Goal: Task Accomplishment & Management: Manage account settings

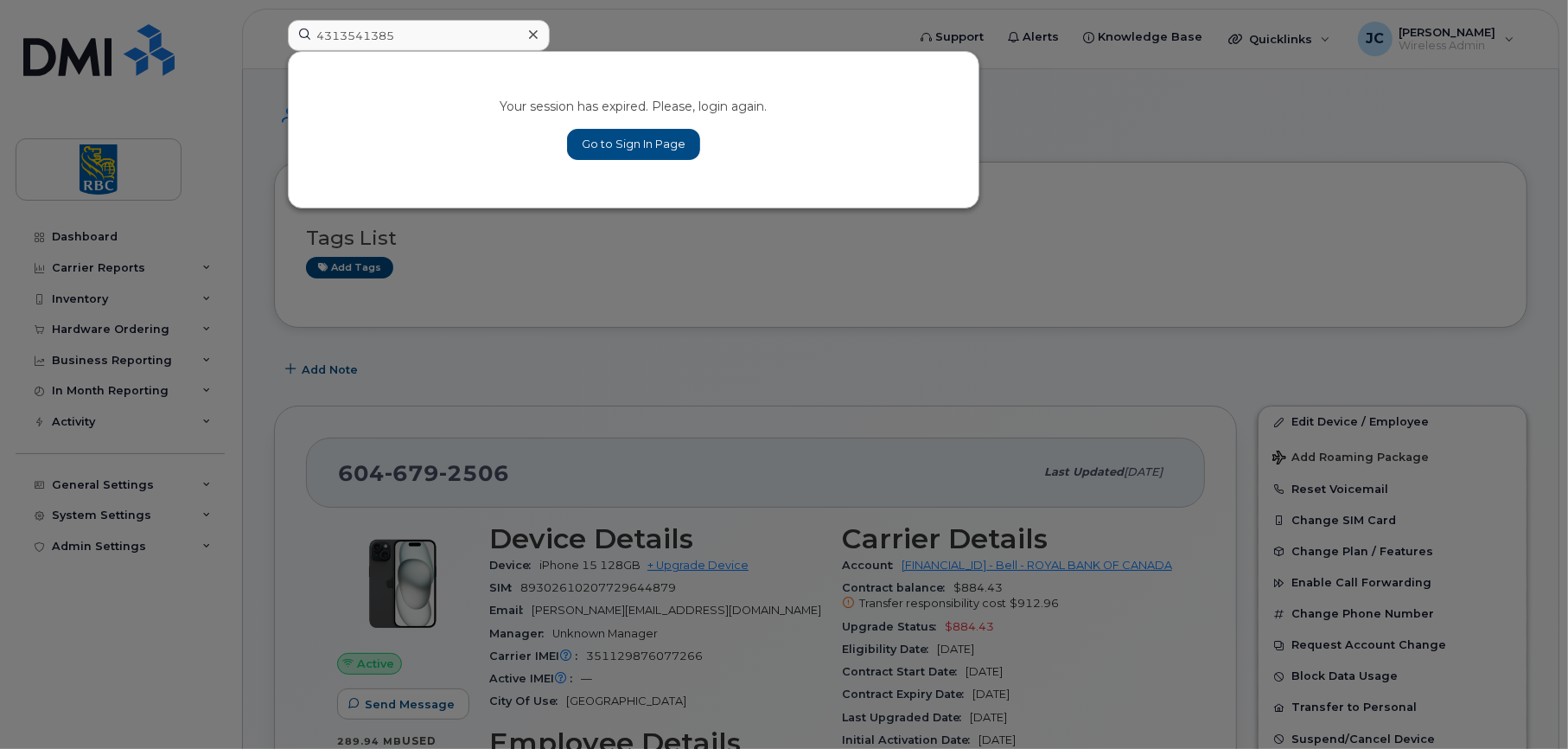
type input "4313541385"
click at [634, 138] on link "Go to Sign In Page" at bounding box center [633, 145] width 133 height 31
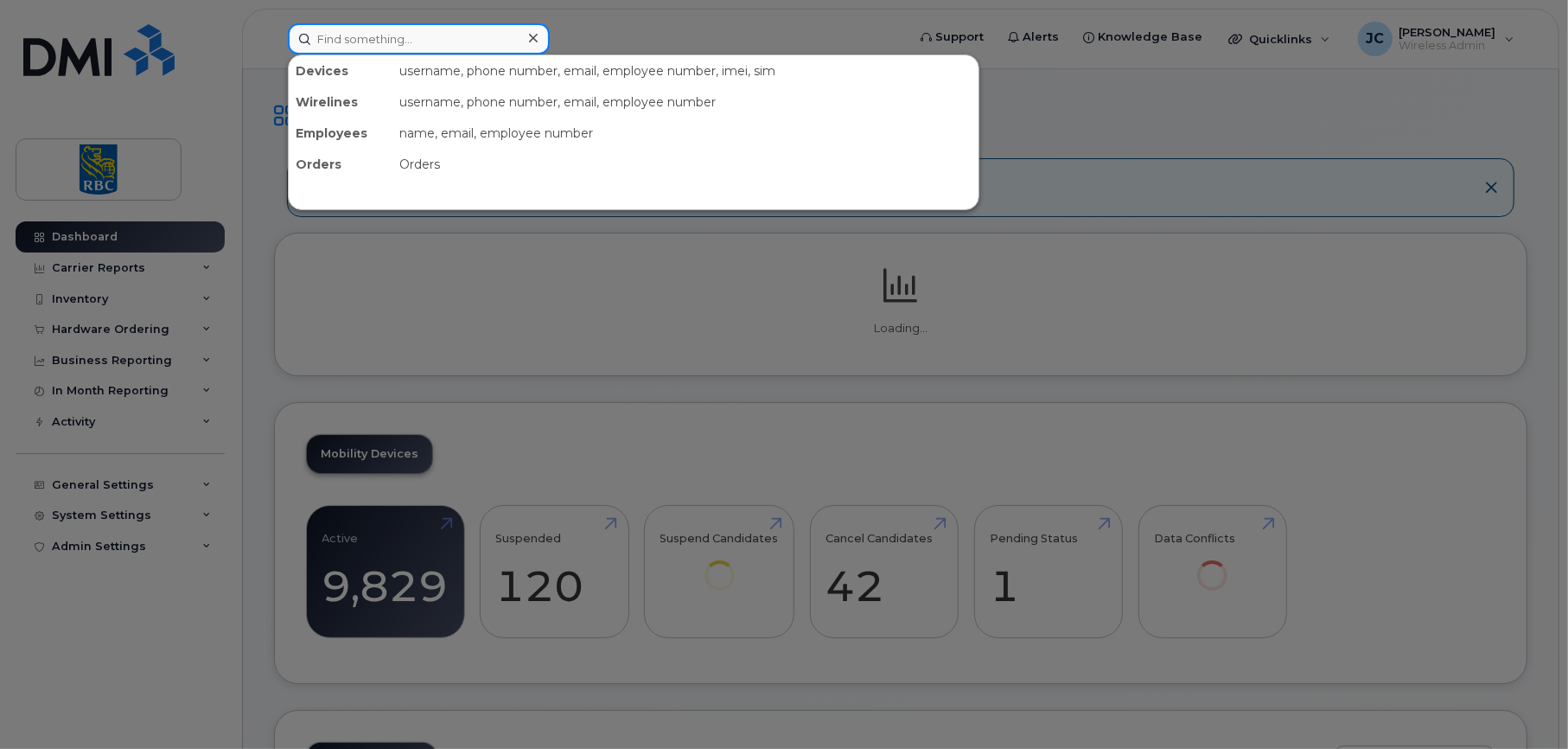
click at [376, 32] on input at bounding box center [419, 39] width 262 height 31
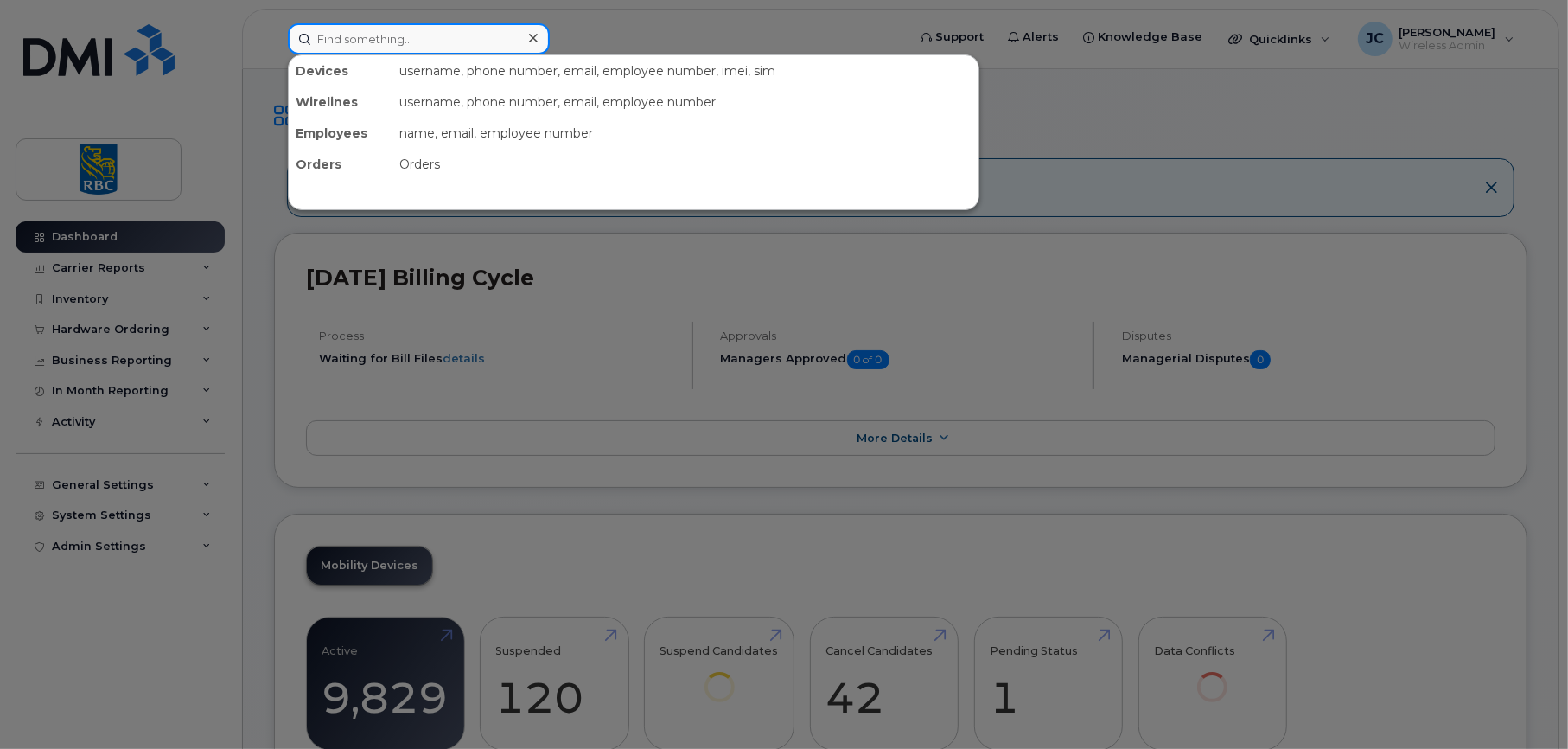
paste input "4313541385"
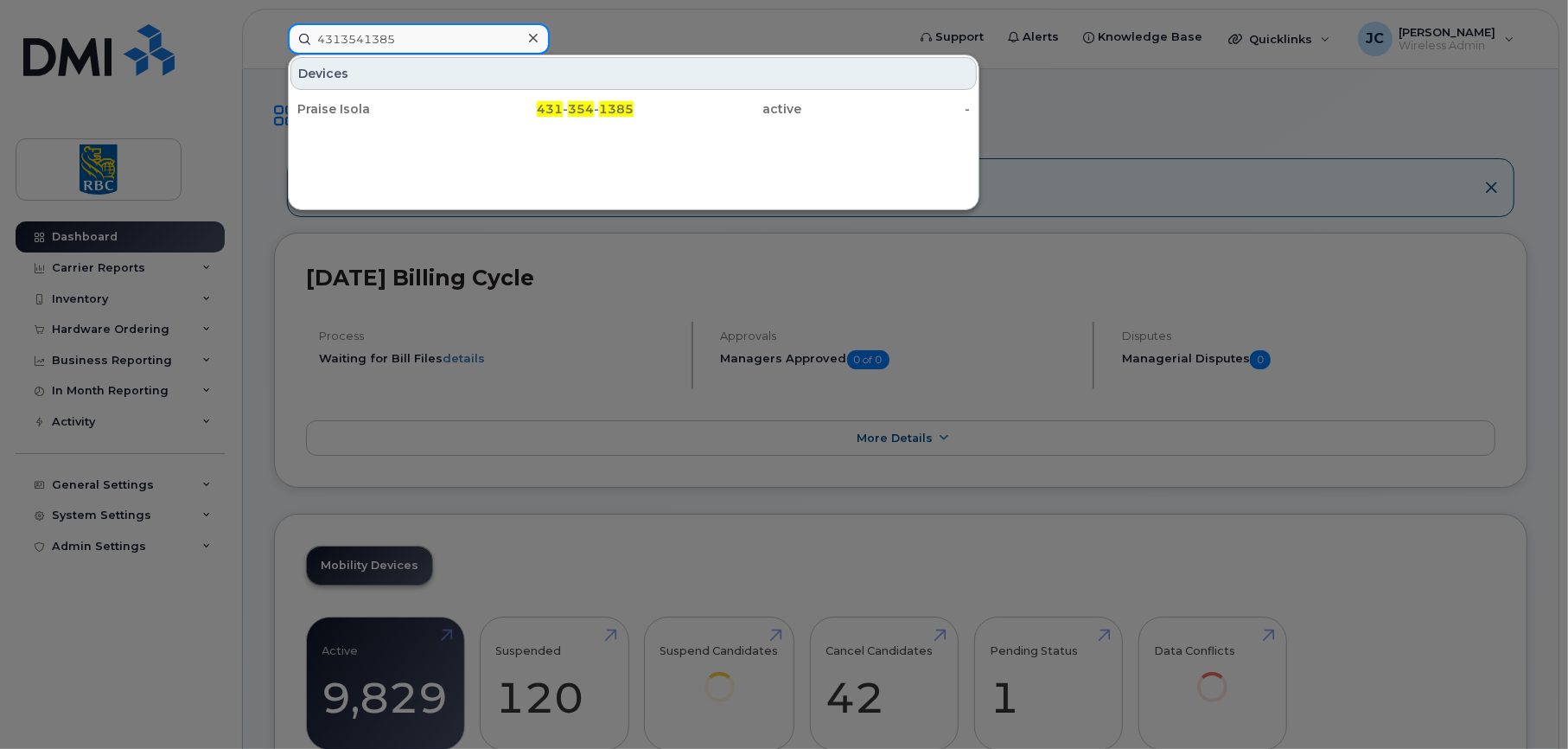
type input "4313541385"
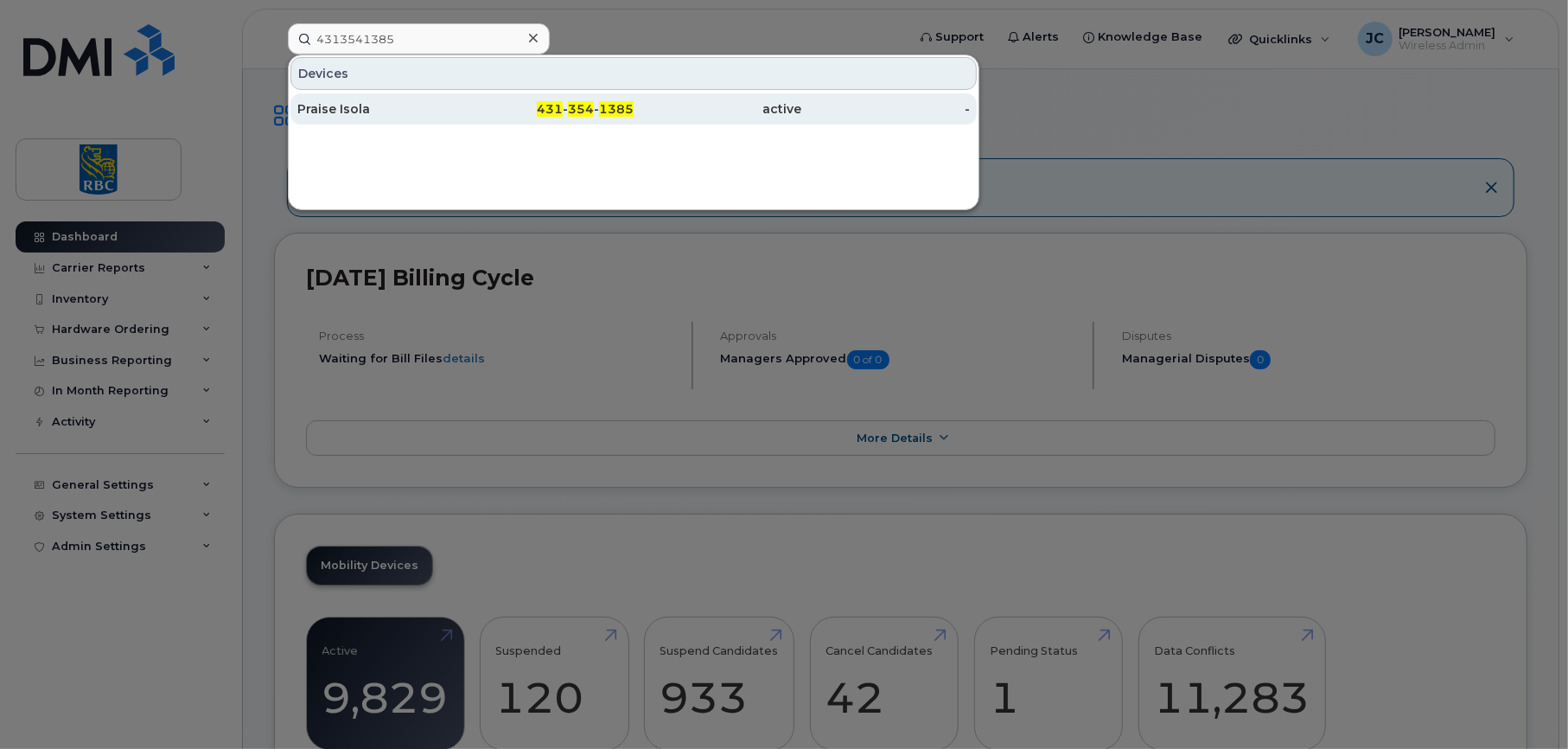
click at [341, 102] on div "Praise Isola" at bounding box center [382, 109] width 169 height 17
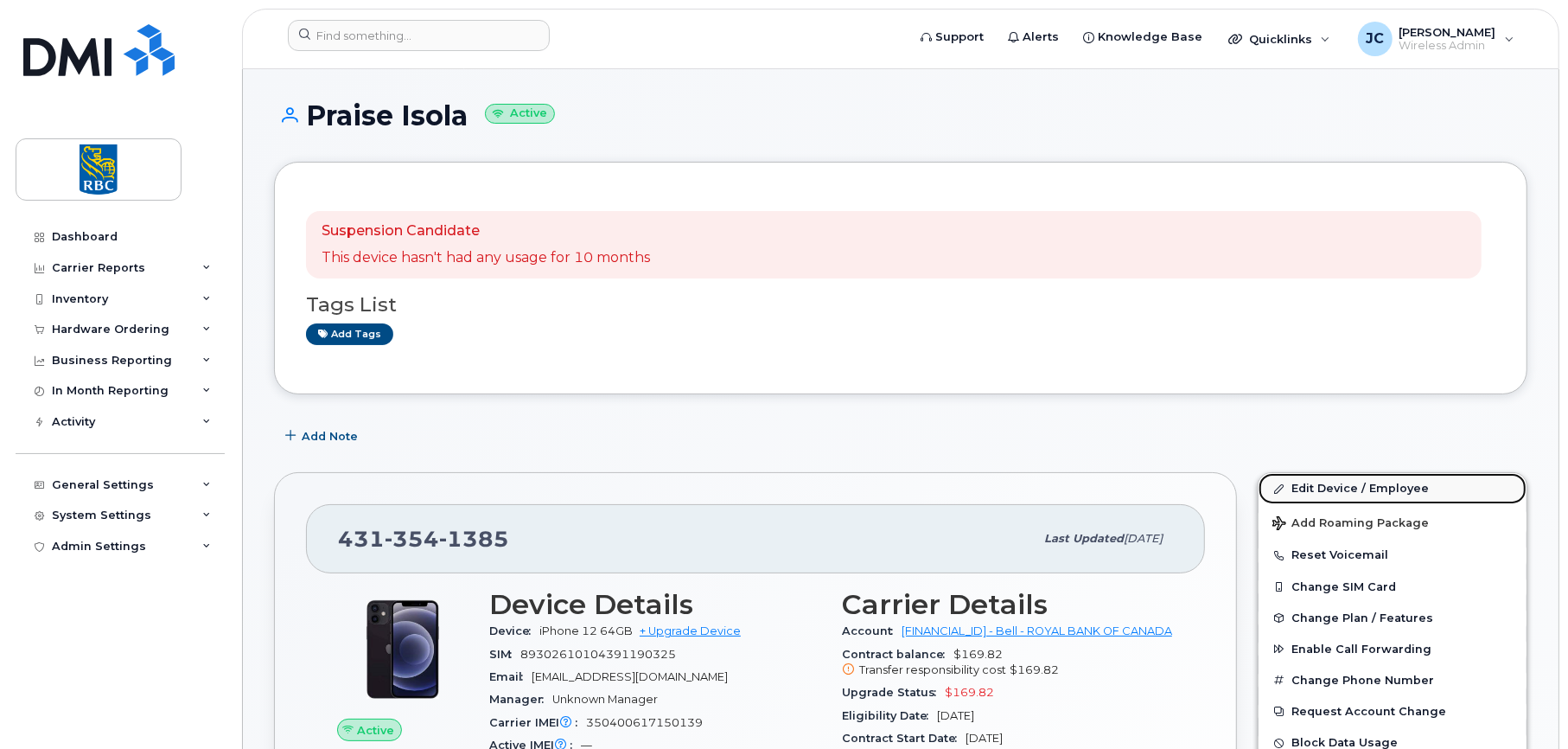
click at [1354, 480] on link "Edit Device / Employee" at bounding box center [1392, 489] width 268 height 31
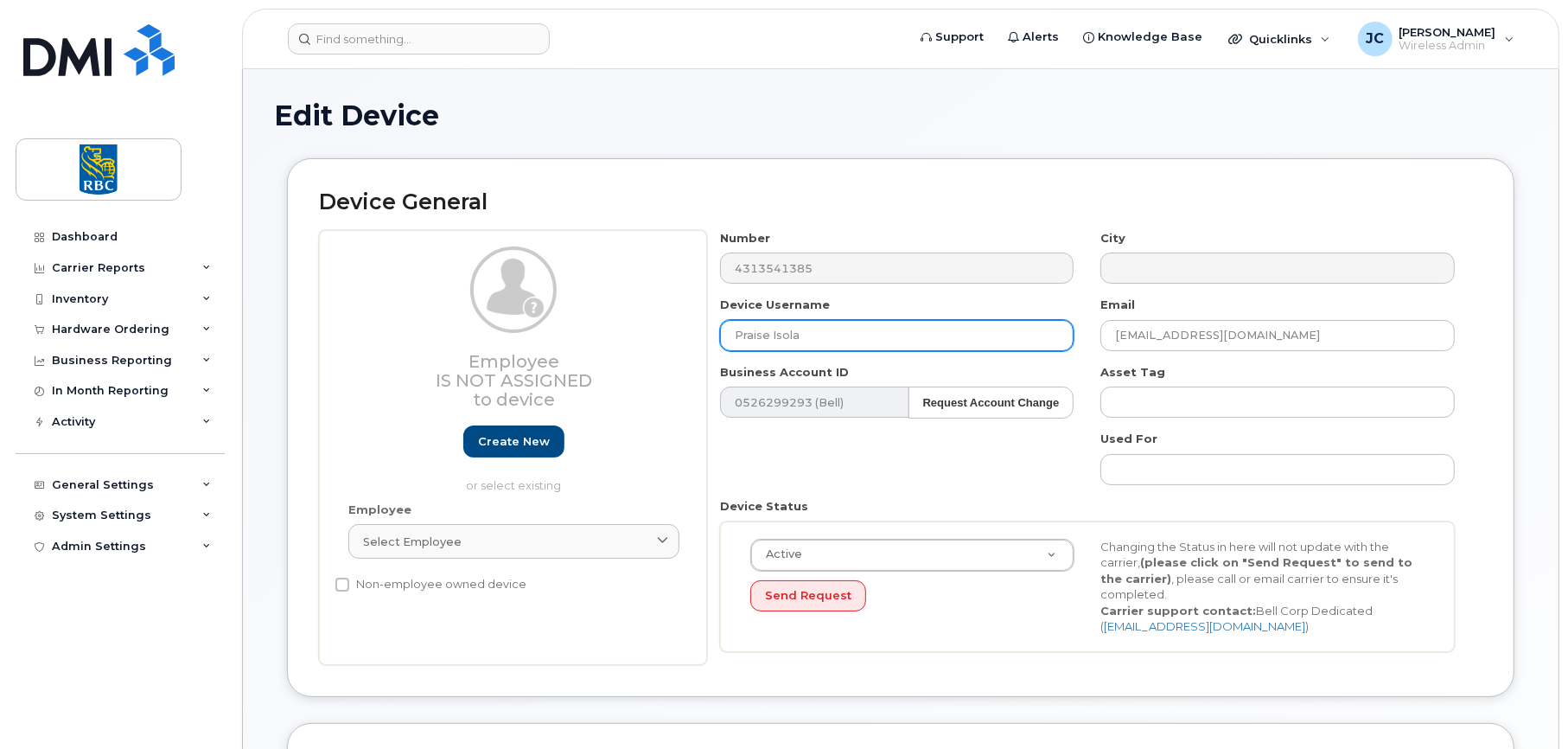
drag, startPoint x: 869, startPoint y: 342, endPoint x: 435, endPoint y: 307, distance: 435.4
click at [435, 307] on div "Employee Is not assigned to device Create new or select existing Employee Selec…" at bounding box center [901, 447] width 1164 height 435
paste input "Kyla Sio"
type input "Kyla Sio"
drag, startPoint x: 1285, startPoint y: 323, endPoint x: 930, endPoint y: 343, distance: 355.6
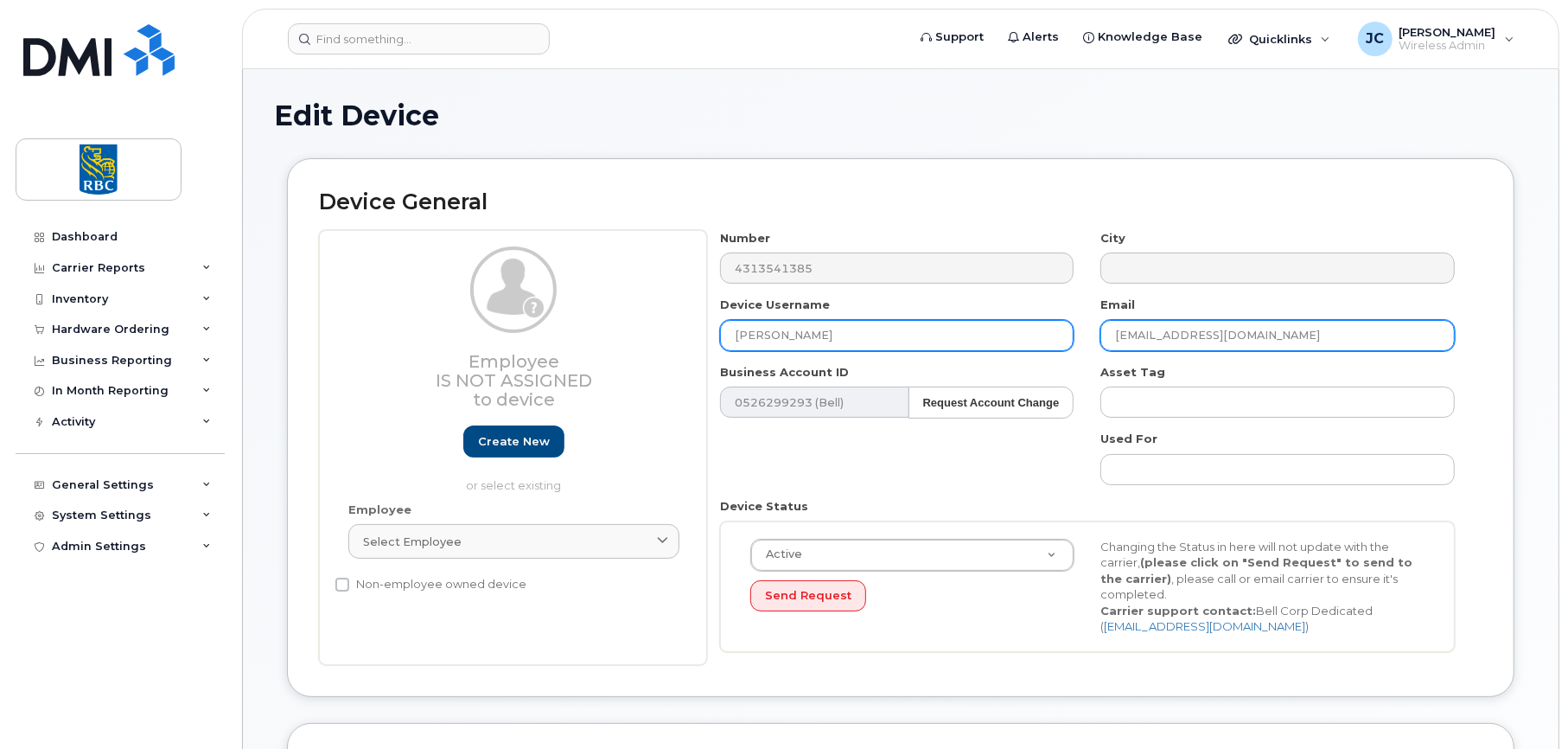
click at [930, 343] on div "Number 4313541385 City Device Username Kyla Sio Email praise.isola@rbc.com Busi…" at bounding box center [1088, 447] width 762 height 435
paste input "kyla.sio"
type input "[EMAIL_ADDRESS][DOMAIN_NAME]"
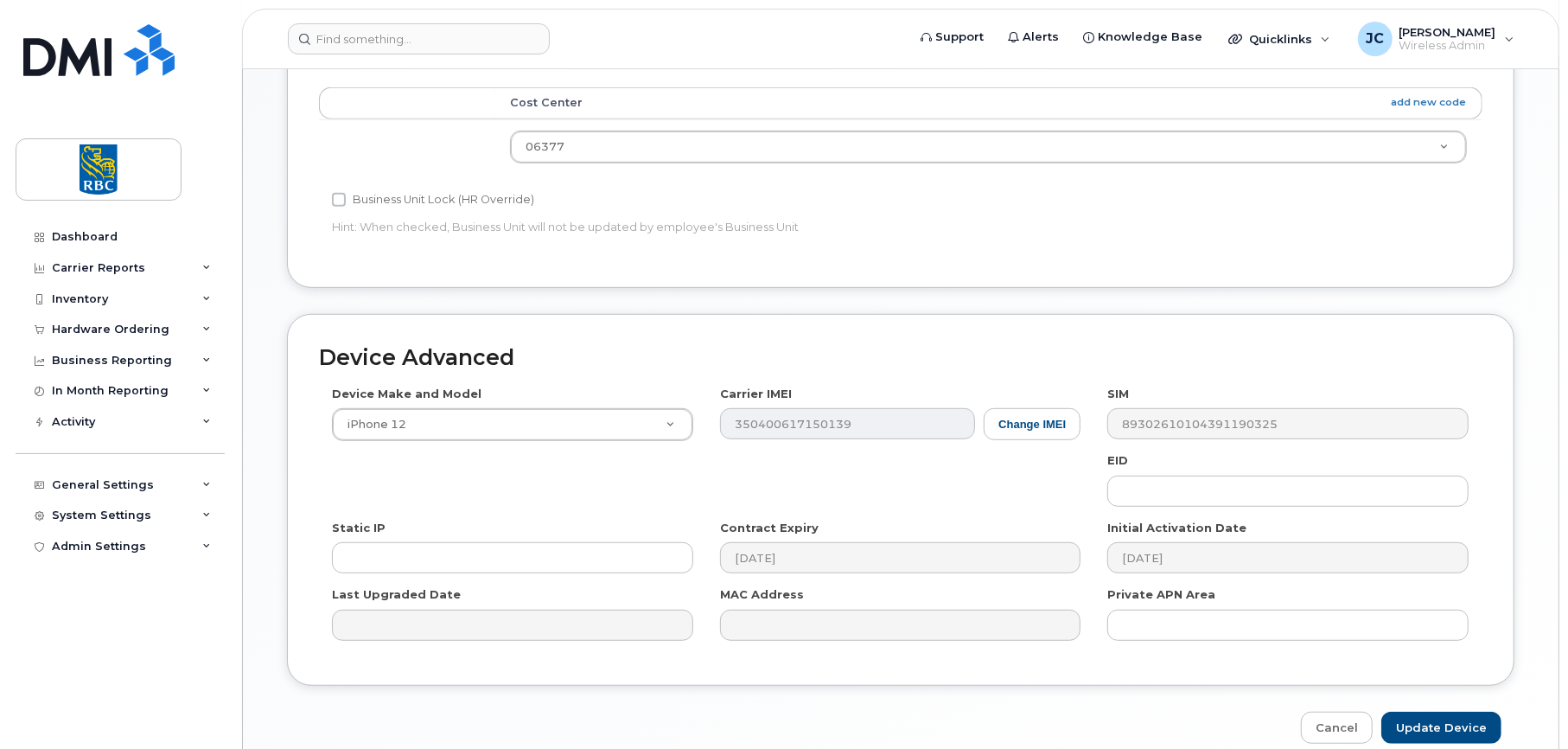
scroll to position [783, 0]
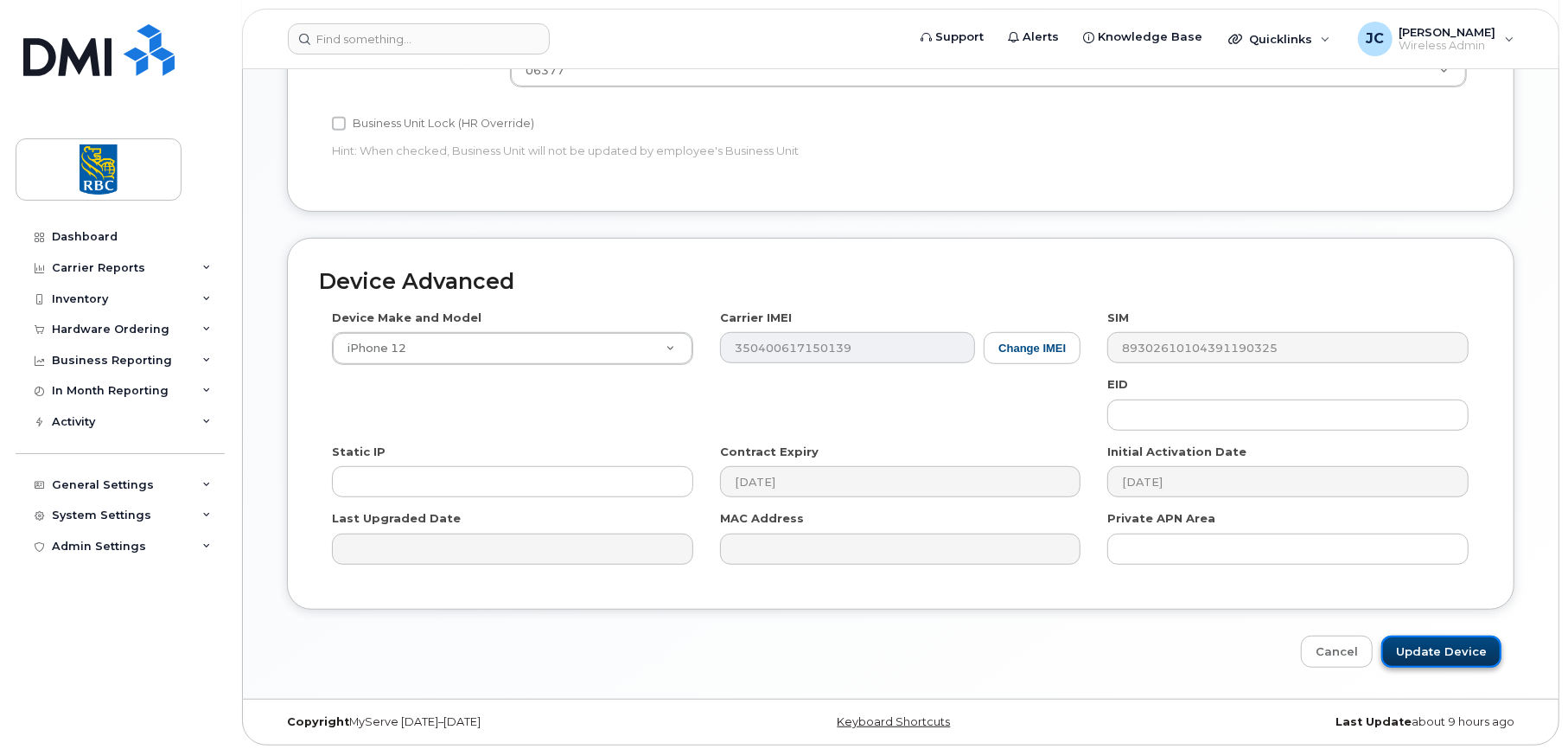
click at [1457, 640] on input "Update Device" at bounding box center [1442, 651] width 120 height 32
type input "Saving..."
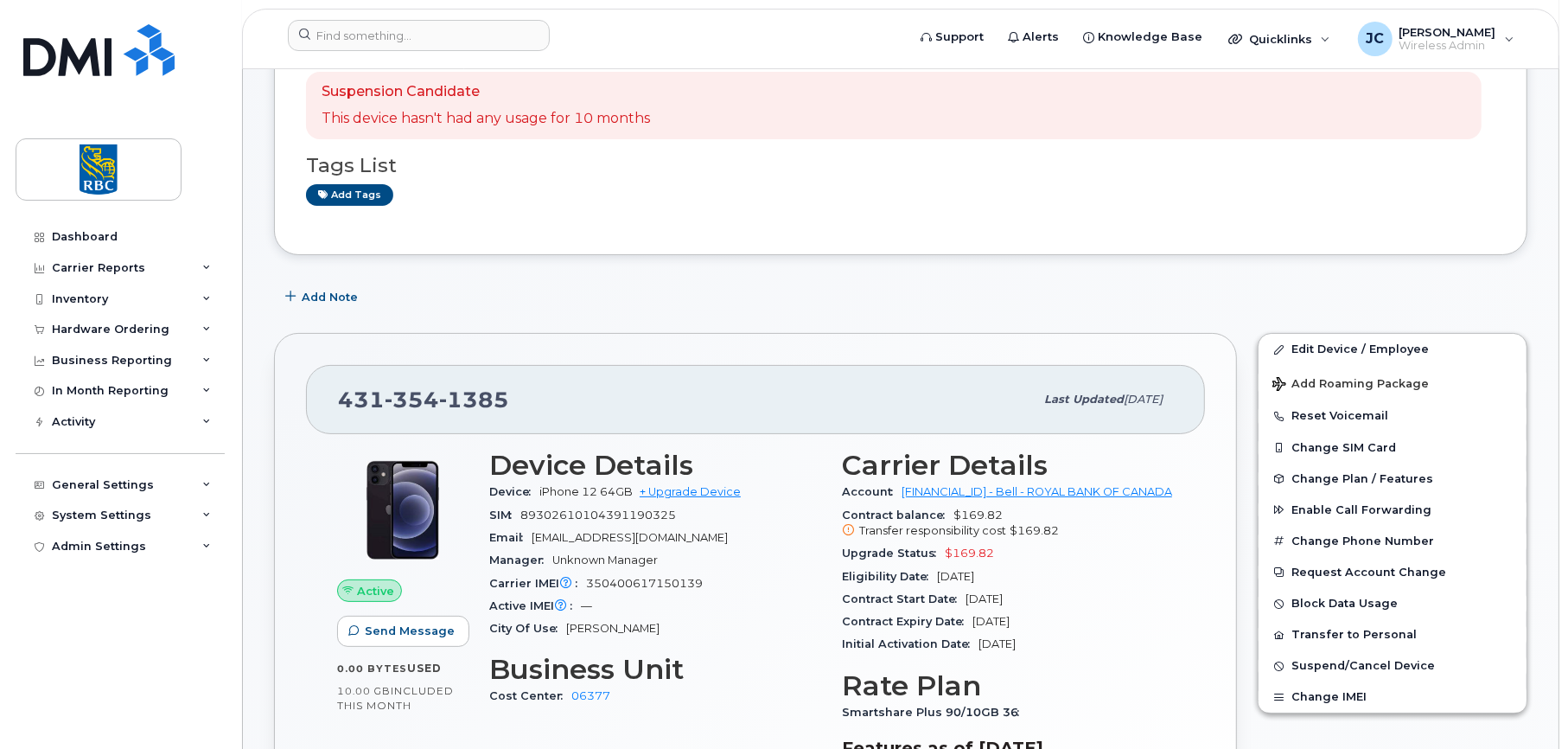
scroll to position [173, 0]
